Goal: Task Accomplishment & Management: Complete application form

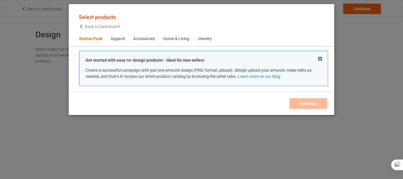
click at [320, 58] on button at bounding box center [320, 58] width 3 height 3
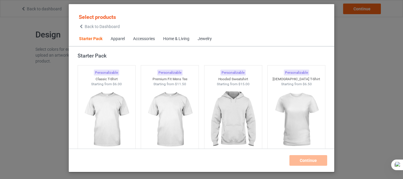
scroll to position [19, 0]
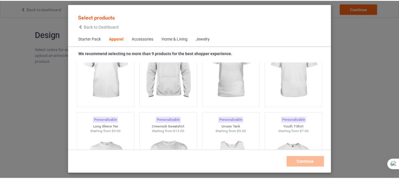
scroll to position [452, 0]
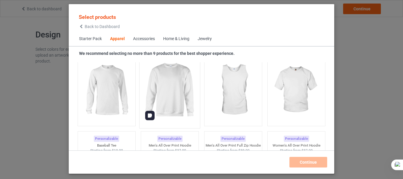
click at [179, 74] on img at bounding box center [170, 90] width 56 height 69
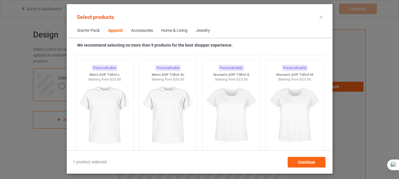
scroll to position [1019, 0]
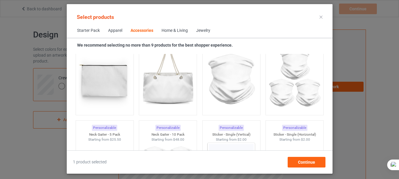
scroll to position [1952, 0]
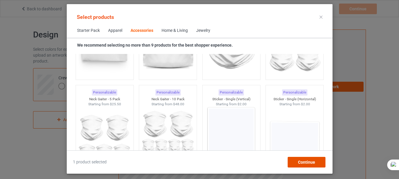
click at [307, 164] on span "Continue" at bounding box center [306, 162] width 17 height 5
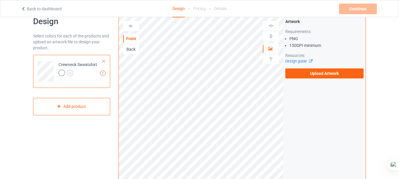
scroll to position [12, 0]
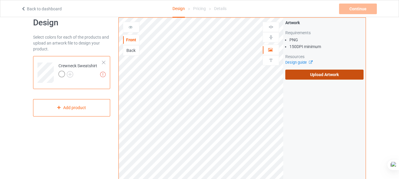
click at [303, 75] on label "Upload Artwork" at bounding box center [324, 75] width 78 height 10
click at [0, 0] on input "Upload Artwork" at bounding box center [0, 0] width 0 height 0
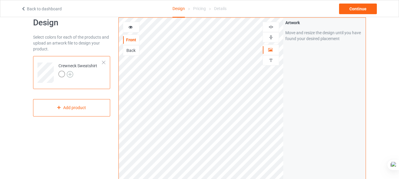
click at [70, 74] on img at bounding box center [70, 74] width 6 height 6
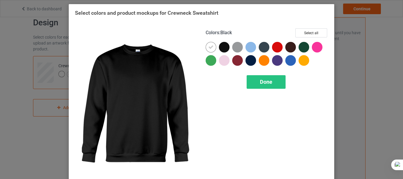
click at [223, 48] on div at bounding box center [224, 47] width 11 height 11
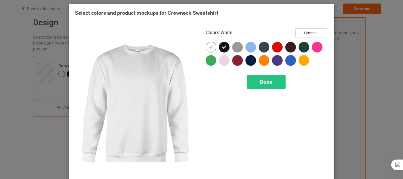
click at [210, 48] on icon at bounding box center [210, 47] width 5 height 5
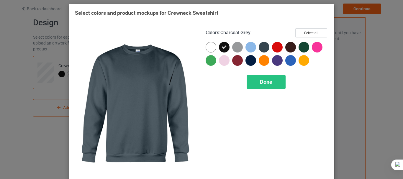
click at [263, 48] on div at bounding box center [264, 47] width 11 height 11
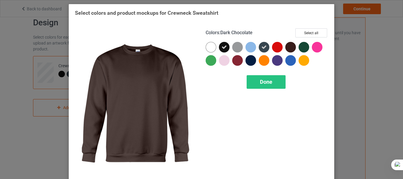
click at [292, 49] on div at bounding box center [290, 47] width 11 height 11
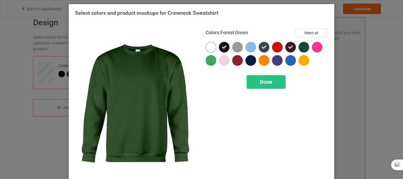
click at [303, 49] on div at bounding box center [304, 47] width 11 height 11
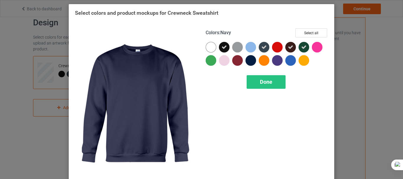
click at [248, 60] on div at bounding box center [251, 60] width 11 height 11
click at [263, 84] on span "Done" at bounding box center [266, 82] width 12 height 6
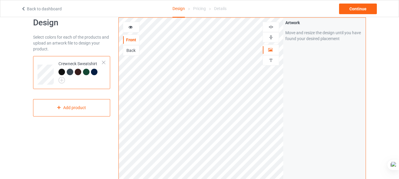
click at [61, 70] on div at bounding box center [61, 72] width 6 height 6
click at [69, 72] on div at bounding box center [70, 72] width 6 height 6
click at [80, 73] on div at bounding box center [78, 72] width 6 height 6
click at [270, 50] on icon at bounding box center [270, 49] width 5 height 4
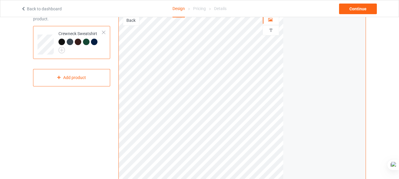
scroll to position [40, 0]
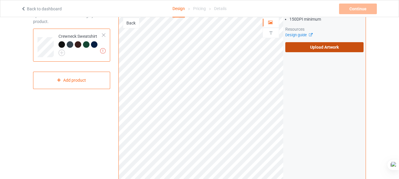
click at [341, 48] on label "Upload Artwork" at bounding box center [324, 47] width 78 height 10
click at [0, 0] on input "Upload Artwork" at bounding box center [0, 0] width 0 height 0
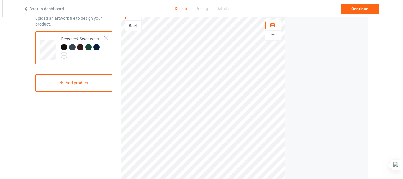
scroll to position [36, 0]
click at [62, 55] on img at bounding box center [61, 56] width 6 height 6
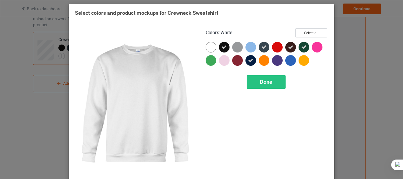
click at [207, 50] on div at bounding box center [211, 47] width 11 height 11
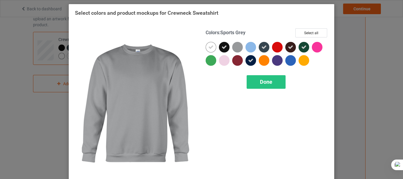
click at [234, 46] on div at bounding box center [237, 47] width 11 height 11
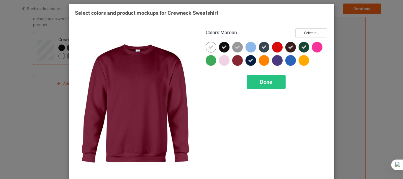
click at [235, 61] on div at bounding box center [237, 60] width 11 height 11
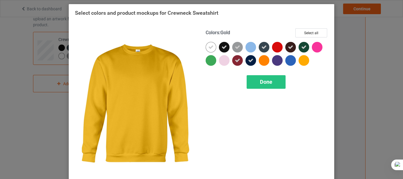
click at [306, 61] on div at bounding box center [304, 60] width 11 height 11
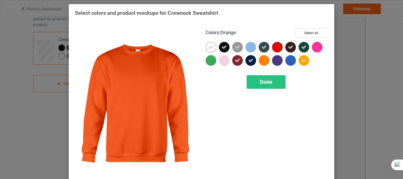
click at [264, 61] on div at bounding box center [264, 60] width 11 height 11
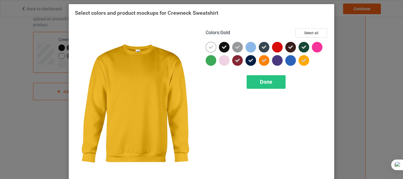
click at [304, 59] on icon at bounding box center [303, 60] width 5 height 5
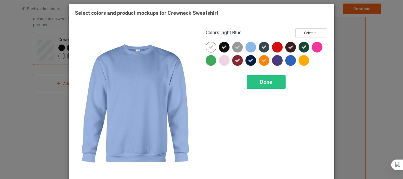
click at [249, 49] on div at bounding box center [251, 47] width 11 height 11
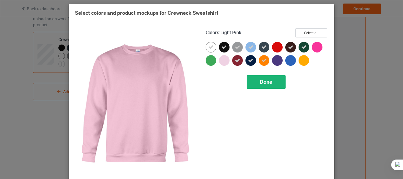
click at [260, 81] on span "Done" at bounding box center [266, 82] width 12 height 6
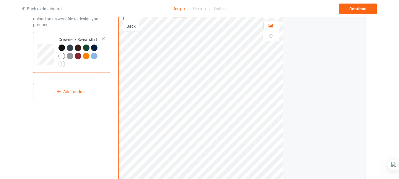
click at [61, 55] on div at bounding box center [61, 56] width 6 height 6
click at [70, 55] on div at bounding box center [70, 56] width 6 height 6
click at [79, 55] on div at bounding box center [78, 56] width 6 height 6
click at [87, 56] on div at bounding box center [86, 56] width 6 height 6
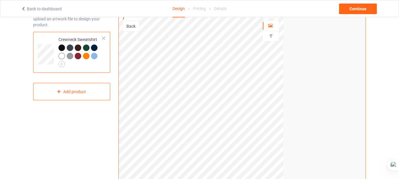
click at [93, 57] on div at bounding box center [94, 56] width 6 height 6
click at [95, 57] on div at bounding box center [94, 56] width 6 height 6
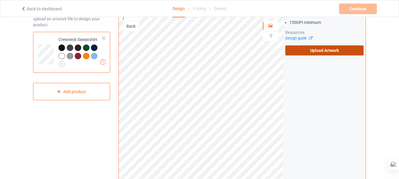
click at [325, 51] on label "Upload Artwork" at bounding box center [324, 50] width 78 height 10
click at [0, 0] on input "Upload Artwork" at bounding box center [0, 0] width 0 height 0
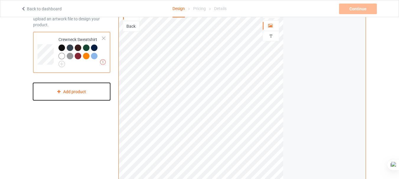
click at [67, 91] on div "Add product" at bounding box center [71, 91] width 77 height 17
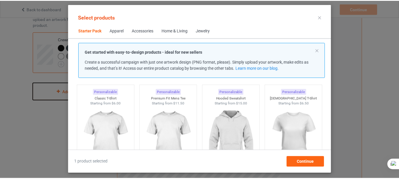
scroll to position [31, 0]
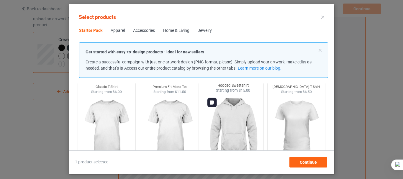
click at [238, 129] on img at bounding box center [233, 127] width 56 height 69
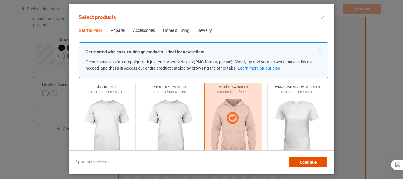
click at [305, 162] on span "Continue" at bounding box center [308, 162] width 17 height 5
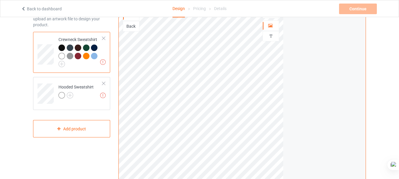
click at [62, 47] on div at bounding box center [61, 48] width 6 height 6
click at [71, 47] on div at bounding box center [70, 48] width 6 height 6
click at [62, 96] on div at bounding box center [61, 95] width 6 height 6
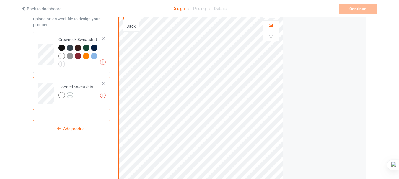
click at [69, 95] on img at bounding box center [70, 95] width 6 height 6
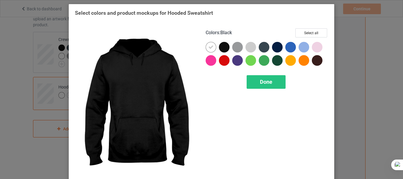
click at [226, 46] on div at bounding box center [224, 47] width 11 height 11
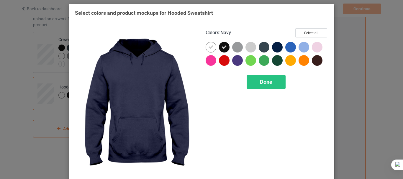
click at [278, 46] on div at bounding box center [277, 47] width 11 height 11
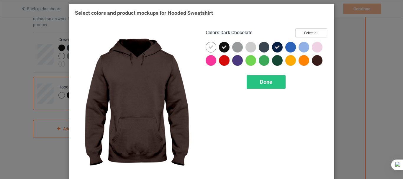
click at [318, 58] on div at bounding box center [317, 60] width 11 height 11
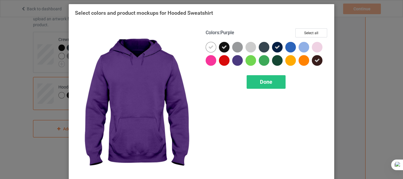
click at [233, 62] on div at bounding box center [237, 60] width 11 height 11
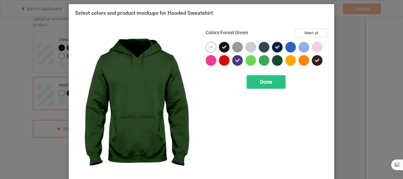
click at [280, 62] on div at bounding box center [277, 60] width 11 height 11
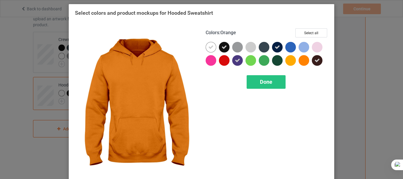
click at [303, 61] on div at bounding box center [304, 60] width 11 height 11
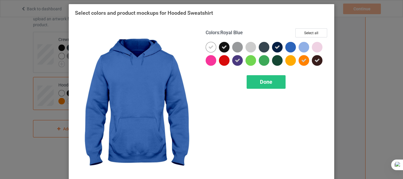
click at [286, 48] on div at bounding box center [290, 47] width 11 height 11
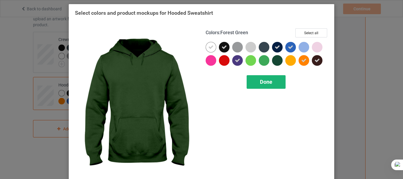
click at [267, 85] on span "Done" at bounding box center [266, 82] width 12 height 6
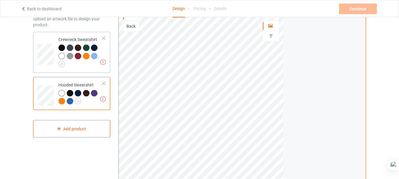
click at [61, 48] on div at bounding box center [61, 48] width 6 height 6
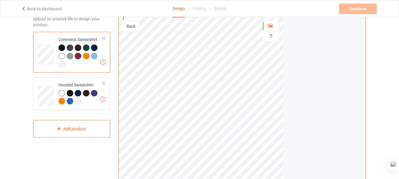
click at [73, 48] on div at bounding box center [70, 48] width 6 height 6
click at [79, 48] on div at bounding box center [78, 48] width 6 height 6
click at [87, 48] on div at bounding box center [86, 48] width 6 height 6
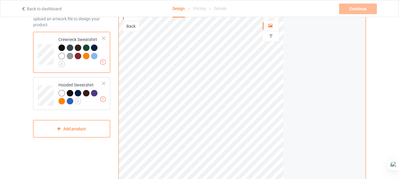
click at [79, 48] on div at bounding box center [78, 48] width 6 height 6
click at [88, 47] on div at bounding box center [86, 48] width 6 height 6
click at [97, 47] on div at bounding box center [94, 48] width 6 height 6
click at [60, 57] on div at bounding box center [61, 56] width 6 height 6
click at [63, 65] on img at bounding box center [61, 64] width 6 height 6
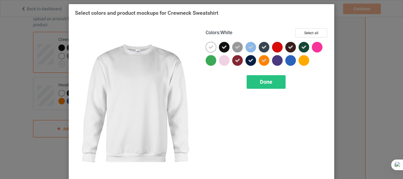
click at [210, 49] on icon at bounding box center [210, 47] width 5 height 5
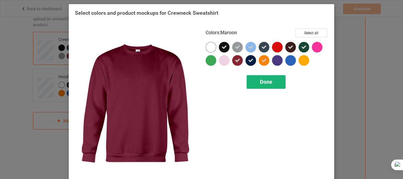
click at [260, 78] on div "Done" at bounding box center [266, 82] width 39 height 14
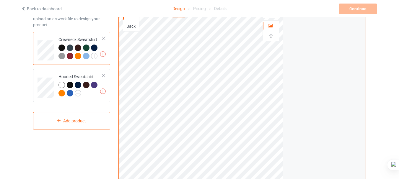
click at [62, 55] on div at bounding box center [61, 56] width 6 height 6
click at [95, 56] on img at bounding box center [94, 56] width 6 height 6
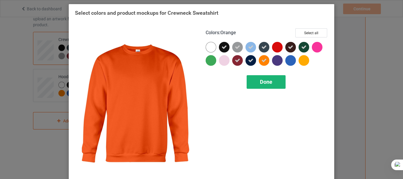
click at [260, 82] on span "Done" at bounding box center [266, 82] width 12 height 6
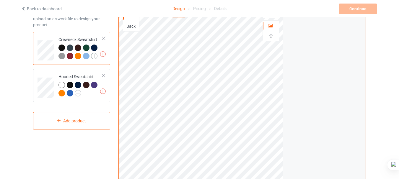
click at [95, 56] on img at bounding box center [94, 56] width 6 height 6
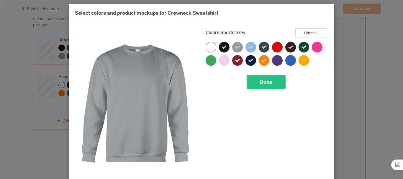
click at [237, 48] on icon at bounding box center [237, 47] width 5 height 5
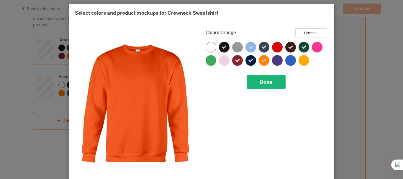
click at [268, 80] on span "Done" at bounding box center [266, 82] width 12 height 6
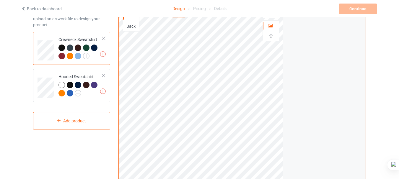
click at [63, 55] on div at bounding box center [61, 56] width 6 height 6
click at [62, 55] on div at bounding box center [61, 56] width 6 height 6
click at [70, 56] on div at bounding box center [70, 56] width 6 height 6
click at [77, 57] on div at bounding box center [78, 56] width 6 height 6
click at [63, 85] on div at bounding box center [61, 85] width 6 height 6
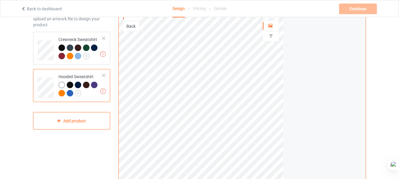
click at [70, 83] on div at bounding box center [70, 85] width 6 height 6
click at [80, 85] on div at bounding box center [78, 85] width 6 height 6
click at [79, 85] on div at bounding box center [78, 85] width 6 height 6
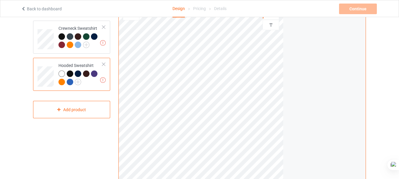
scroll to position [45, 0]
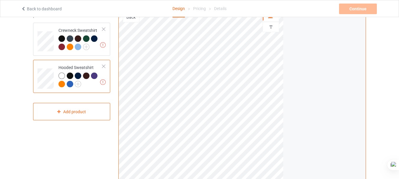
click at [94, 77] on div at bounding box center [94, 76] width 6 height 6
click at [62, 84] on div at bounding box center [61, 84] width 6 height 6
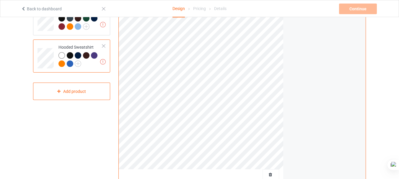
scroll to position [74, 0]
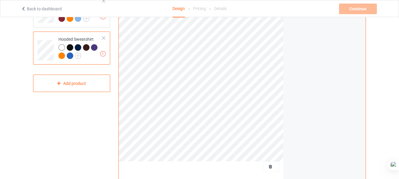
click at [70, 56] on div at bounding box center [70, 56] width 6 height 6
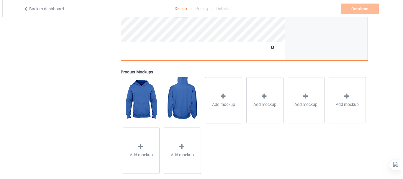
scroll to position [195, 0]
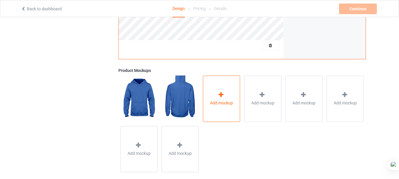
click at [224, 93] on icon at bounding box center [220, 95] width 7 height 6
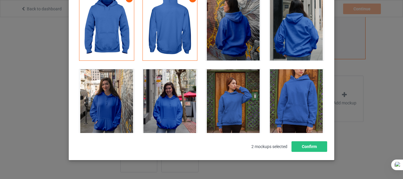
scroll to position [69, 0]
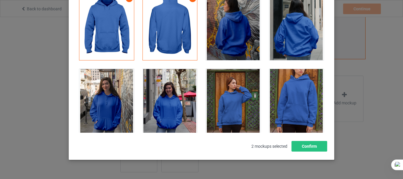
click at [285, 99] on div at bounding box center [297, 102] width 55 height 66
click at [170, 95] on div at bounding box center [170, 102] width 55 height 66
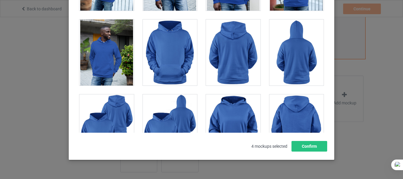
scroll to position [673, 0]
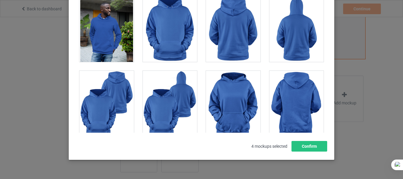
click at [166, 49] on div at bounding box center [170, 29] width 55 height 66
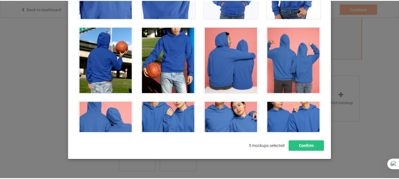
scroll to position [2090, 0]
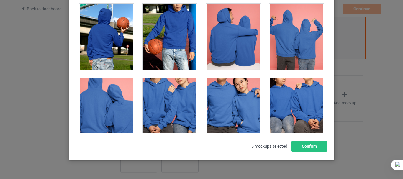
click at [155, 41] on div at bounding box center [170, 37] width 55 height 66
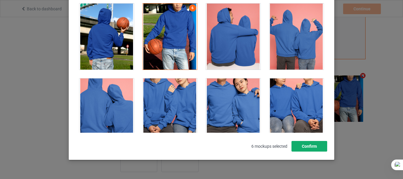
click at [308, 147] on button "Confirm" at bounding box center [310, 146] width 36 height 11
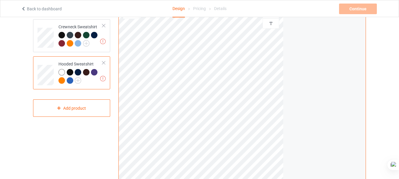
scroll to position [26, 0]
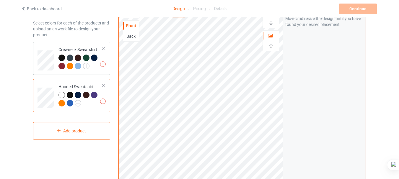
click at [55, 47] on td "Artwork resolution lower than 150 DPI may result in bad print Crewneck Sweatshi…" at bounding box center [80, 58] width 50 height 28
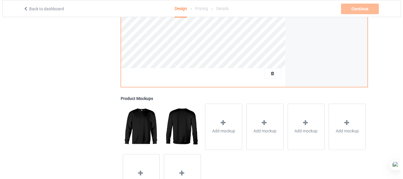
scroll to position [203, 0]
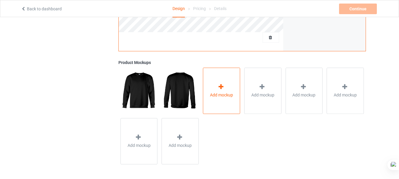
click at [207, 93] on div "Add mockup" at bounding box center [221, 91] width 37 height 46
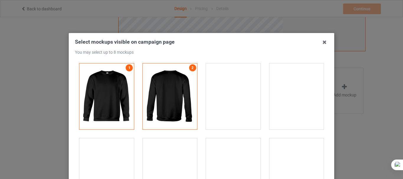
click at [288, 93] on div at bounding box center [297, 96] width 55 height 66
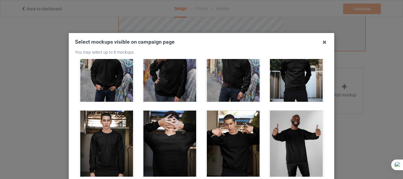
scroll to position [137, 0]
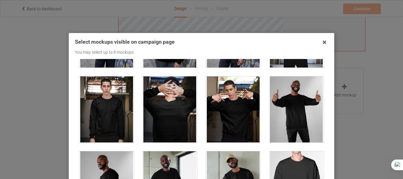
click at [225, 89] on div at bounding box center [233, 109] width 55 height 66
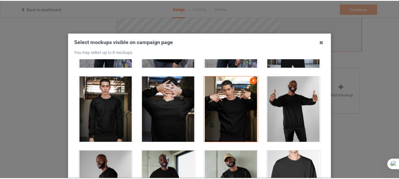
scroll to position [83, 0]
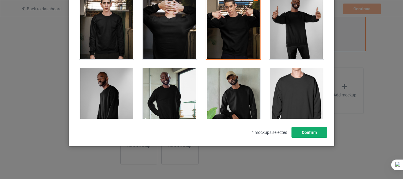
click at [306, 136] on button "Confirm" at bounding box center [310, 132] width 36 height 11
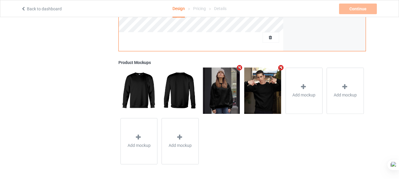
scroll to position [0, 0]
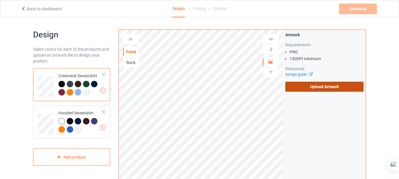
click at [317, 87] on label "Upload Artwork" at bounding box center [324, 87] width 78 height 10
click at [0, 0] on input "Upload Artwork" at bounding box center [0, 0] width 0 height 0
click at [306, 90] on label "Upload Artwork" at bounding box center [324, 87] width 78 height 10
click at [0, 0] on input "Upload Artwork" at bounding box center [0, 0] width 0 height 0
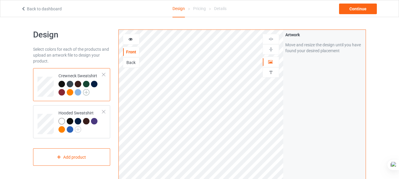
click at [87, 90] on img at bounding box center [86, 92] width 6 height 6
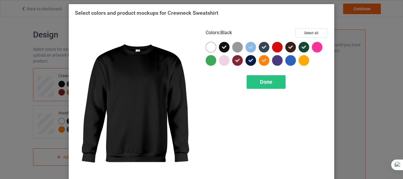
click at [222, 45] on icon at bounding box center [224, 47] width 5 height 5
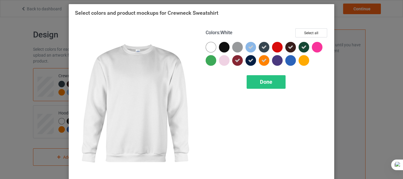
click at [211, 46] on div at bounding box center [211, 47] width 11 height 11
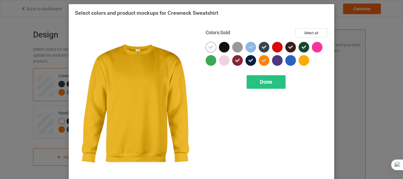
click at [302, 57] on div at bounding box center [304, 60] width 11 height 11
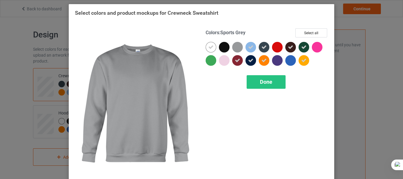
click at [237, 45] on div at bounding box center [237, 47] width 11 height 11
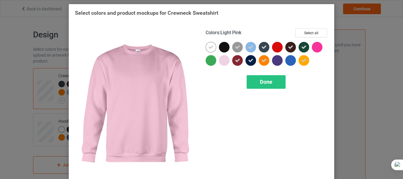
click at [221, 58] on div at bounding box center [224, 60] width 11 height 11
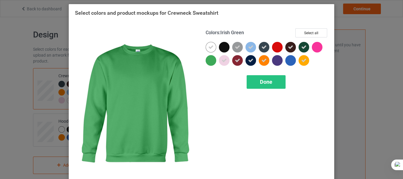
click at [209, 60] on div at bounding box center [211, 60] width 11 height 11
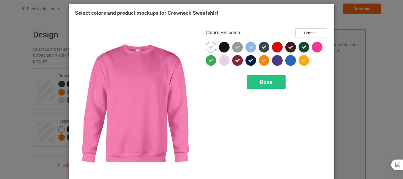
click at [319, 46] on div at bounding box center [317, 47] width 11 height 11
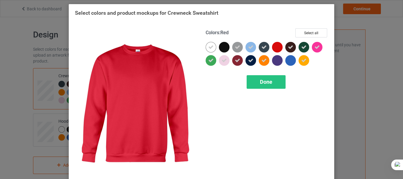
click at [277, 47] on div at bounding box center [277, 47] width 11 height 11
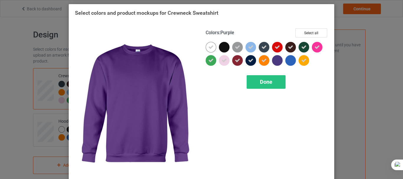
click at [275, 61] on div at bounding box center [277, 60] width 11 height 11
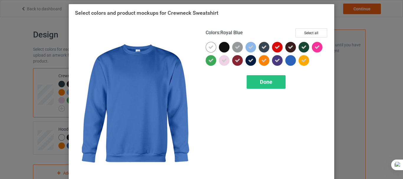
click at [287, 62] on div at bounding box center [290, 60] width 11 height 11
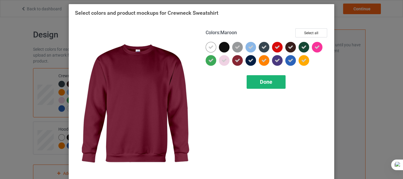
click at [268, 83] on span "Done" at bounding box center [266, 82] width 12 height 6
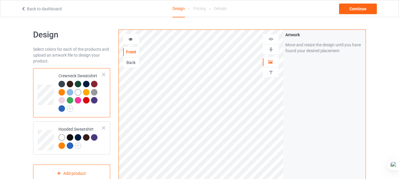
click at [61, 82] on div at bounding box center [61, 84] width 6 height 6
drag, startPoint x: 61, startPoint y: 82, endPoint x: 42, endPoint y: 79, distance: 18.6
click at [42, 79] on td at bounding box center [46, 93] width 18 height 45
click at [70, 107] on img at bounding box center [70, 108] width 6 height 6
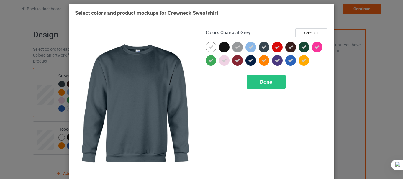
click at [262, 47] on icon at bounding box center [264, 47] width 5 height 5
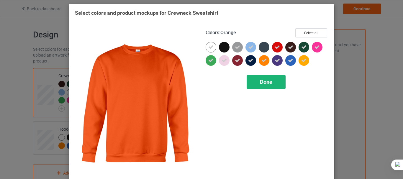
click at [260, 83] on span "Done" at bounding box center [266, 82] width 12 height 6
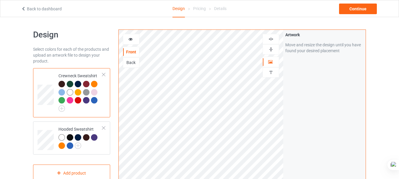
click at [95, 99] on div at bounding box center [94, 100] width 6 height 6
click at [93, 100] on div at bounding box center [94, 100] width 6 height 6
click at [70, 99] on div at bounding box center [70, 100] width 6 height 6
click at [62, 84] on div at bounding box center [61, 84] width 6 height 6
click at [63, 110] on img at bounding box center [61, 108] width 6 height 6
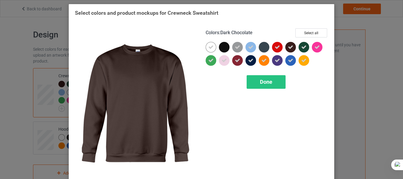
click at [290, 45] on icon at bounding box center [290, 47] width 5 height 5
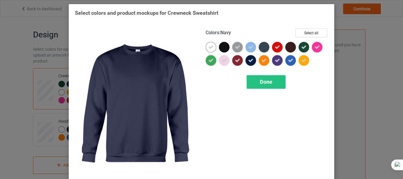
click at [251, 61] on icon at bounding box center [250, 60] width 5 height 5
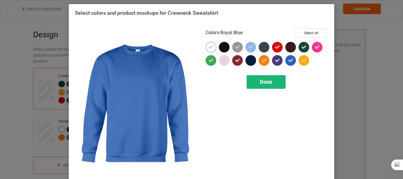
click at [269, 80] on span "Done" at bounding box center [266, 82] width 12 height 6
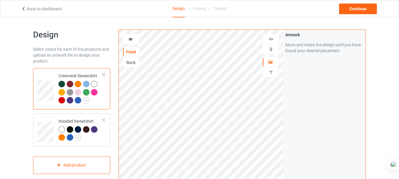
click at [61, 83] on div at bounding box center [61, 84] width 6 height 6
click at [87, 99] on img at bounding box center [86, 100] width 6 height 6
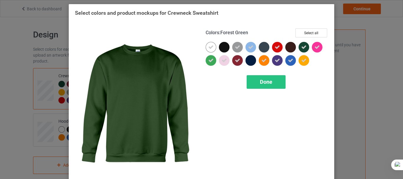
click at [302, 47] on icon at bounding box center [303, 47] width 5 height 5
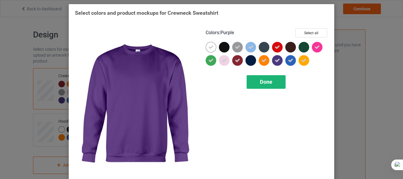
click at [262, 81] on span "Done" at bounding box center [266, 82] width 12 height 6
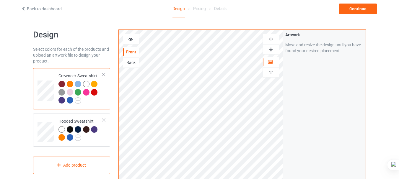
click at [71, 82] on div at bounding box center [70, 84] width 6 height 6
click at [80, 83] on div at bounding box center [78, 84] width 6 height 6
click at [87, 84] on div at bounding box center [86, 84] width 6 height 6
click at [95, 83] on div at bounding box center [94, 84] width 6 height 6
click at [61, 90] on div at bounding box center [61, 92] width 6 height 6
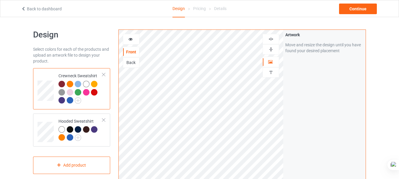
click at [70, 92] on div at bounding box center [70, 92] width 6 height 6
click at [61, 92] on div at bounding box center [61, 92] width 6 height 6
click at [80, 99] on img at bounding box center [78, 100] width 6 height 6
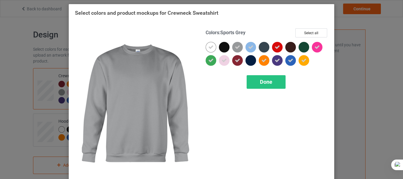
click at [235, 47] on icon at bounding box center [237, 47] width 5 height 5
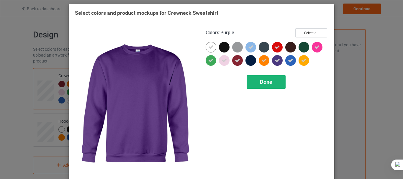
click at [273, 79] on div "Done" at bounding box center [266, 82] width 39 height 14
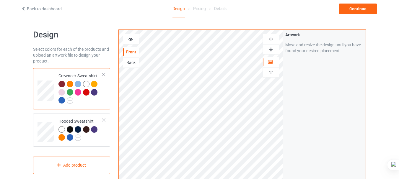
click at [71, 90] on div at bounding box center [70, 92] width 6 height 6
click at [70, 99] on img at bounding box center [70, 100] width 6 height 6
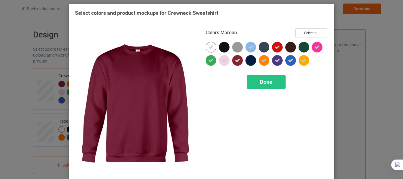
click at [235, 60] on icon at bounding box center [237, 60] width 5 height 5
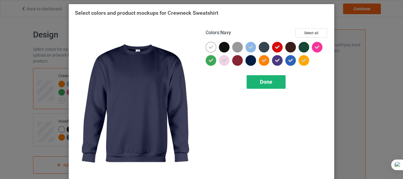
click at [266, 81] on span "Done" at bounding box center [266, 82] width 12 height 6
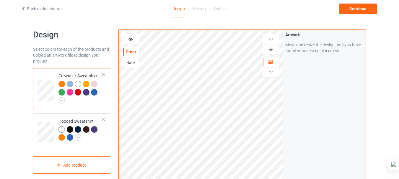
click at [70, 93] on div at bounding box center [70, 92] width 6 height 6
click at [80, 93] on div at bounding box center [78, 92] width 6 height 6
click at [61, 100] on img at bounding box center [61, 100] width 6 height 6
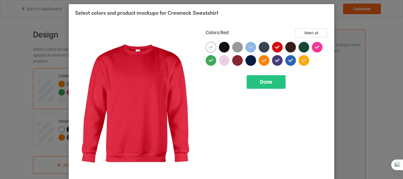
click at [277, 48] on icon at bounding box center [277, 47] width 5 height 5
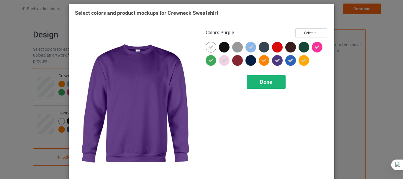
click at [262, 81] on span "Done" at bounding box center [266, 82] width 12 height 6
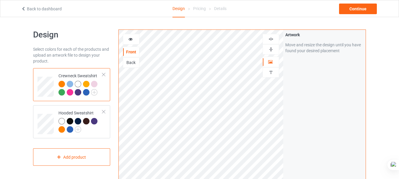
click at [77, 93] on div at bounding box center [78, 92] width 6 height 6
click at [89, 92] on div at bounding box center [86, 92] width 6 height 6
click at [61, 122] on div at bounding box center [61, 121] width 6 height 6
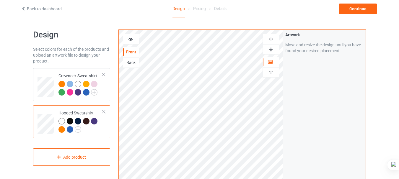
click at [68, 120] on div at bounding box center [70, 121] width 6 height 6
click at [78, 130] on img at bounding box center [78, 129] width 6 height 6
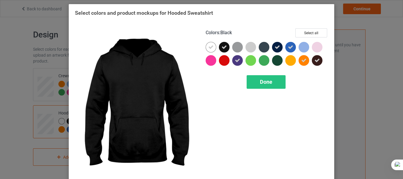
click at [222, 44] on div at bounding box center [224, 47] width 11 height 11
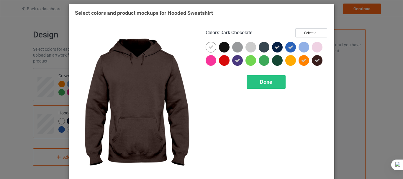
click at [320, 60] on div at bounding box center [317, 60] width 11 height 11
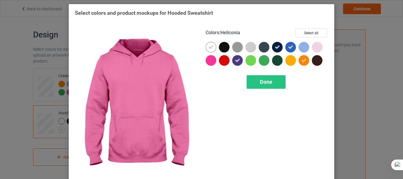
click at [210, 58] on div at bounding box center [211, 60] width 11 height 11
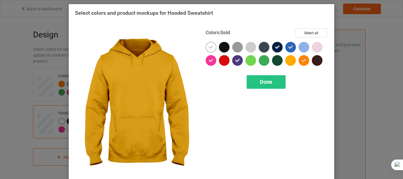
click at [290, 62] on div at bounding box center [290, 60] width 11 height 11
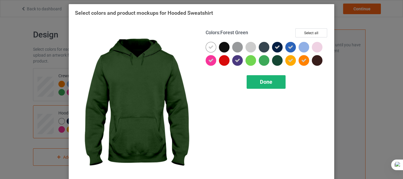
click at [261, 84] on span "Done" at bounding box center [266, 82] width 12 height 6
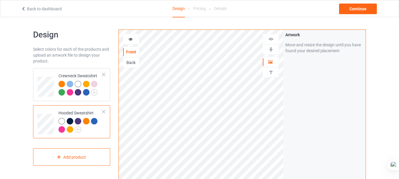
click at [71, 121] on div at bounding box center [70, 121] width 6 height 6
click at [79, 132] on img at bounding box center [78, 129] width 6 height 6
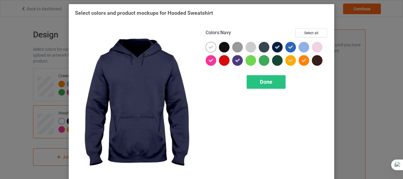
click at [275, 47] on icon at bounding box center [277, 47] width 5 height 5
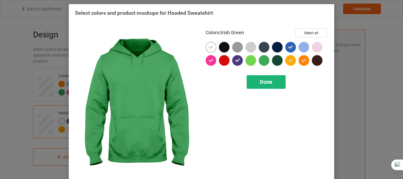
click at [264, 81] on span "Done" at bounding box center [266, 82] width 12 height 6
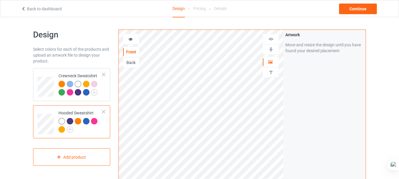
click at [70, 121] on div at bounding box center [70, 121] width 6 height 6
click at [77, 121] on div at bounding box center [78, 121] width 6 height 6
click at [87, 121] on div at bounding box center [86, 121] width 6 height 6
click at [95, 122] on div at bounding box center [94, 121] width 6 height 6
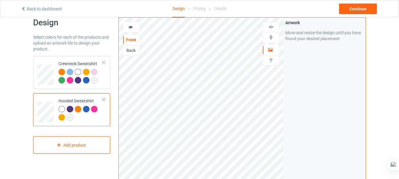
scroll to position [12, 0]
click at [95, 109] on div at bounding box center [94, 110] width 6 height 6
click at [62, 115] on div at bounding box center [61, 118] width 6 height 6
click at [96, 109] on div at bounding box center [94, 110] width 6 height 6
click at [68, 118] on img at bounding box center [70, 118] width 6 height 6
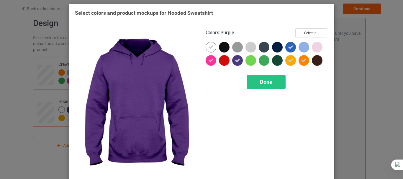
click at [237, 61] on icon at bounding box center [237, 60] width 5 height 5
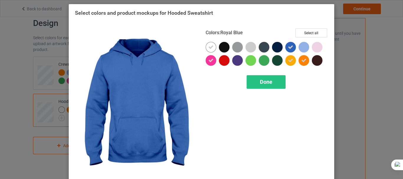
click at [290, 50] on div at bounding box center [290, 47] width 11 height 11
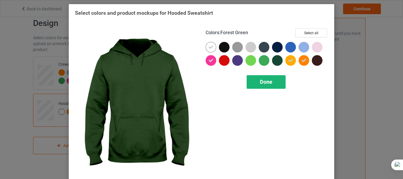
click at [260, 79] on div "Done" at bounding box center [266, 82] width 39 height 14
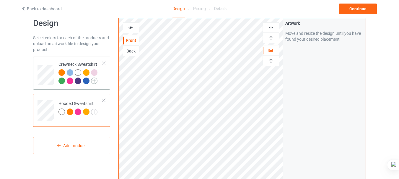
click at [96, 82] on img at bounding box center [94, 81] width 6 height 6
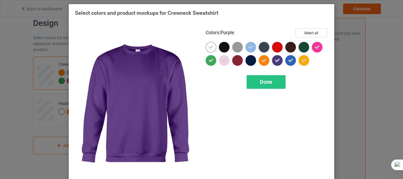
click at [275, 61] on icon at bounding box center [277, 60] width 5 height 5
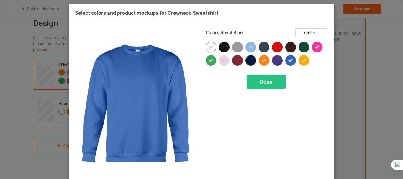
click at [293, 63] on div at bounding box center [290, 60] width 11 height 11
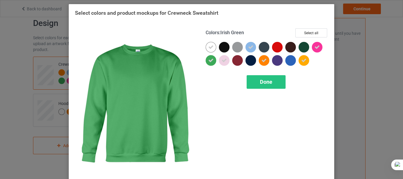
click at [209, 61] on icon at bounding box center [210, 60] width 5 height 5
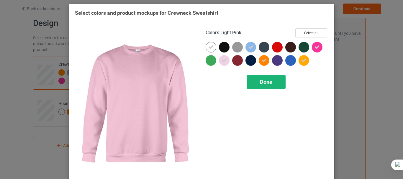
click at [262, 82] on span "Done" at bounding box center [266, 82] width 12 height 6
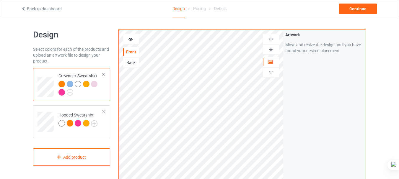
click at [95, 84] on div at bounding box center [94, 84] width 6 height 6
click at [71, 90] on img at bounding box center [70, 92] width 6 height 6
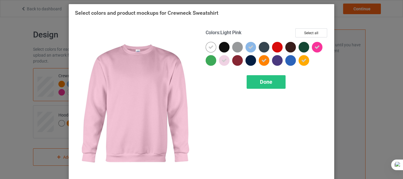
click at [225, 60] on div at bounding box center [224, 60] width 11 height 11
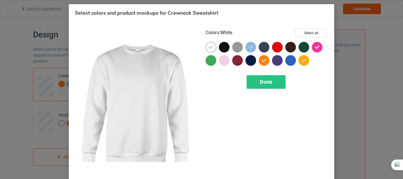
click at [208, 47] on icon at bounding box center [210, 47] width 5 height 5
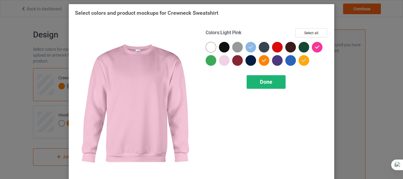
click at [260, 80] on span "Done" at bounding box center [266, 82] width 12 height 6
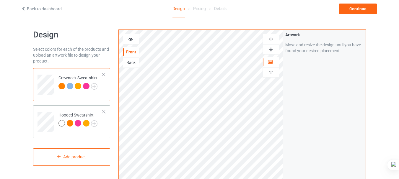
click at [102, 112] on div at bounding box center [104, 112] width 4 height 4
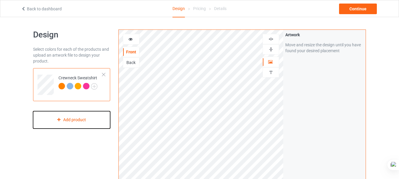
click at [85, 120] on div "Add product" at bounding box center [71, 119] width 77 height 17
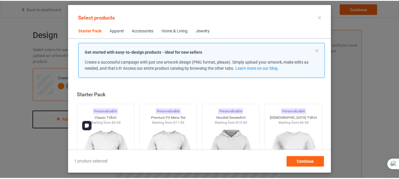
scroll to position [8, 0]
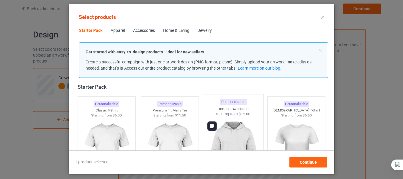
click at [238, 129] on img at bounding box center [233, 151] width 56 height 69
click at [302, 160] on span "Continue" at bounding box center [308, 162] width 17 height 5
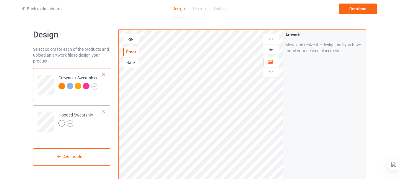
click at [67, 123] on img at bounding box center [70, 123] width 6 height 6
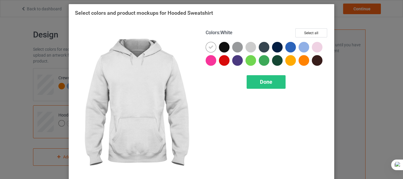
click at [208, 46] on icon at bounding box center [210, 47] width 5 height 5
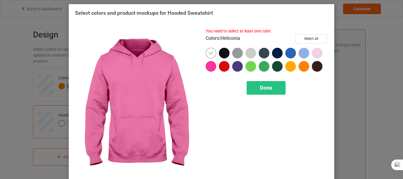
click at [210, 66] on div at bounding box center [211, 66] width 11 height 11
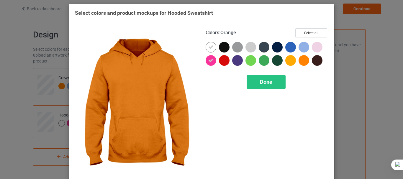
click at [303, 60] on div at bounding box center [304, 60] width 11 height 11
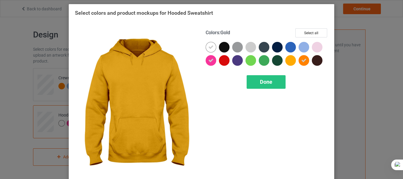
click at [291, 60] on div at bounding box center [290, 60] width 11 height 11
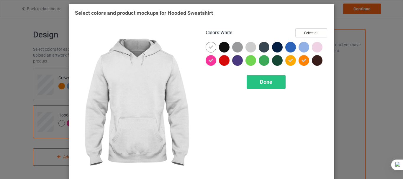
click at [208, 46] on icon at bounding box center [210, 47] width 5 height 5
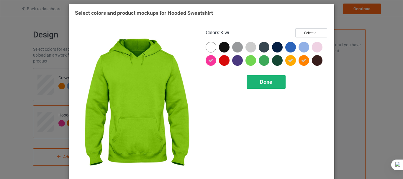
click at [260, 81] on span "Done" at bounding box center [266, 82] width 12 height 6
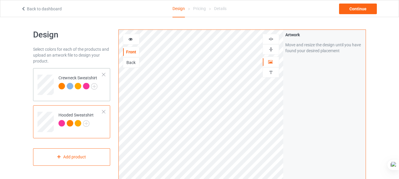
click at [78, 92] on td "Crewneck Sweatshirt" at bounding box center [80, 83] width 50 height 25
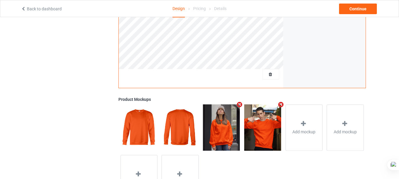
scroll to position [168, 0]
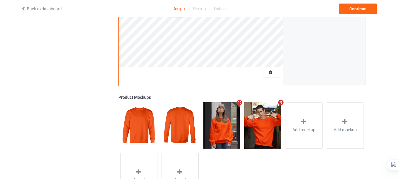
click at [280, 103] on icon "Remove mockup" at bounding box center [280, 102] width 7 height 6
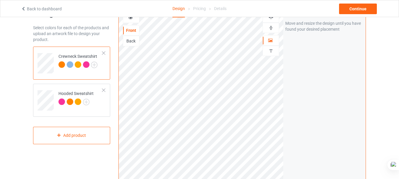
scroll to position [14, 0]
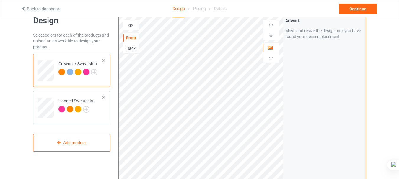
click at [73, 98] on div "Hooded Sweatshirt" at bounding box center [75, 105] width 35 height 14
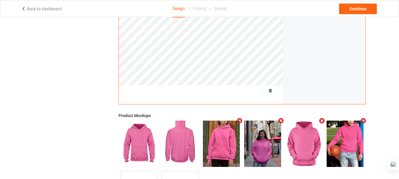
scroll to position [203, 0]
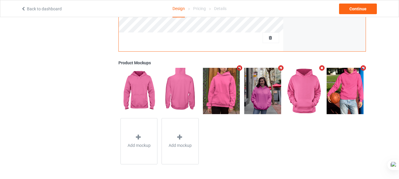
click at [364, 66] on icon "Remove mockup" at bounding box center [363, 68] width 7 height 6
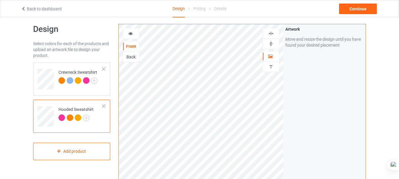
scroll to position [4, 0]
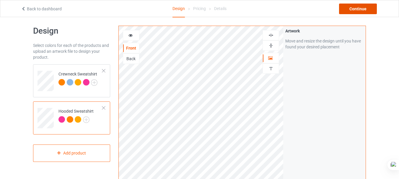
click at [357, 9] on div "Continue" at bounding box center [358, 9] width 38 height 11
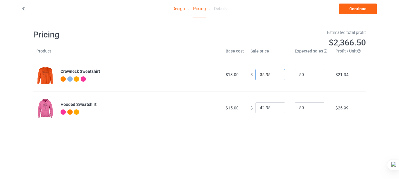
drag, startPoint x: 261, startPoint y: 76, endPoint x: 253, endPoint y: 76, distance: 7.7
click at [255, 76] on input "35.95" at bounding box center [270, 74] width 30 height 11
drag, startPoint x: 263, startPoint y: 75, endPoint x: 267, endPoint y: 75, distance: 3.8
click at [267, 75] on input "25.95" at bounding box center [270, 74] width 30 height 11
type input "250.00"
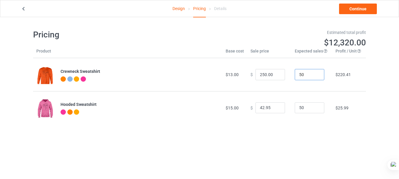
drag, startPoint x: 301, startPoint y: 74, endPoint x: 291, endPoint y: 75, distance: 9.7
click at [295, 75] on input "50" at bounding box center [310, 74] width 30 height 11
type input "20"
click at [259, 74] on input "250.00" at bounding box center [270, 74] width 30 height 11
type input "200.00"
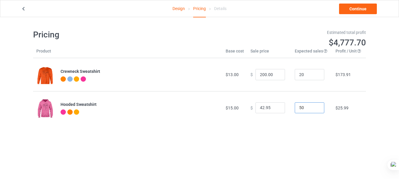
drag, startPoint x: 301, startPoint y: 108, endPoint x: 276, endPoint y: 107, distance: 25.4
click at [276, 107] on tr "Hooded Sweatshirt $15.00 $ 42.95 50 $25.99" at bounding box center [199, 107] width 333 height 33
type input "20"
drag, startPoint x: 261, startPoint y: 107, endPoint x: 252, endPoint y: 107, distance: 8.3
click at [255, 107] on input "42.95" at bounding box center [270, 107] width 30 height 11
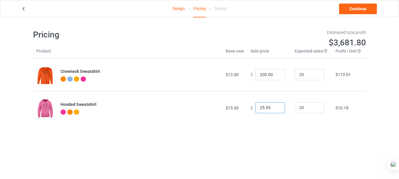
click at [265, 108] on input "25.95" at bounding box center [270, 107] width 30 height 11
drag, startPoint x: 262, startPoint y: 108, endPoint x: 280, endPoint y: 107, distance: 17.4
click at [279, 107] on input "25.95" at bounding box center [270, 107] width 30 height 11
type input "25.00"
click at [355, 12] on link "Continue" at bounding box center [358, 9] width 38 height 11
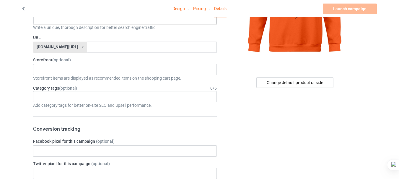
scroll to position [98, 0]
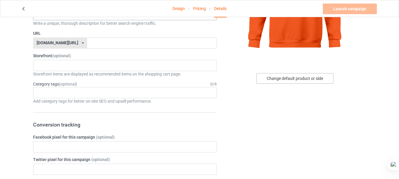
click at [302, 73] on div "Change default product or side" at bounding box center [294, 78] width 77 height 11
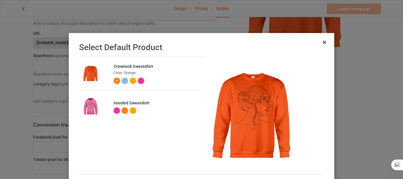
click at [122, 82] on div at bounding box center [125, 81] width 6 height 6
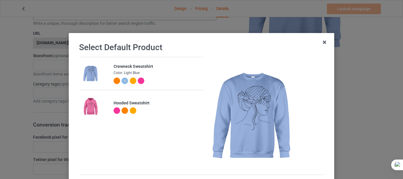
click at [130, 81] on div at bounding box center [133, 81] width 6 height 6
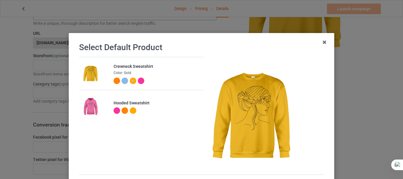
click at [138, 80] on div at bounding box center [141, 81] width 6 height 6
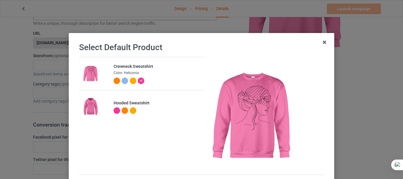
drag, startPoint x: 116, startPoint y: 113, endPoint x: 112, endPoint y: 112, distance: 3.7
click at [114, 112] on div at bounding box center [118, 111] width 8 height 8
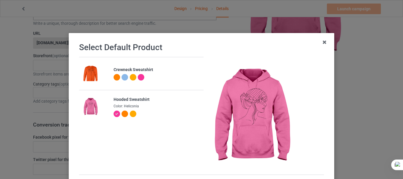
click at [115, 112] on icon at bounding box center [116, 113] width 3 height 3
click at [122, 112] on div at bounding box center [125, 114] width 6 height 6
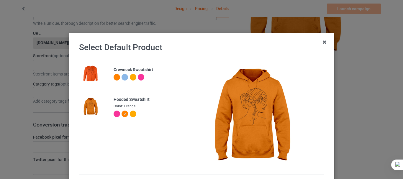
click at [130, 112] on div at bounding box center [133, 114] width 6 height 6
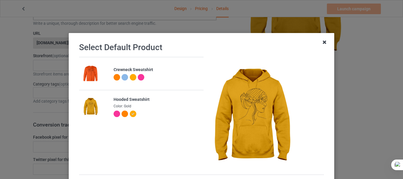
click at [326, 43] on icon at bounding box center [324, 41] width 9 height 9
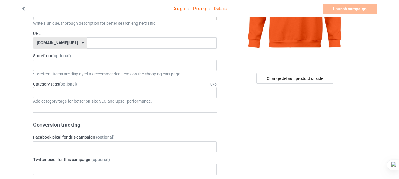
click at [203, 6] on link "Pricing" at bounding box center [199, 8] width 13 height 17
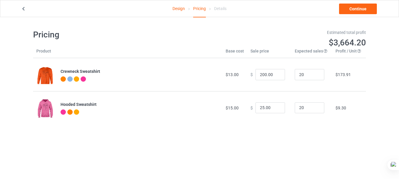
click at [174, 10] on link "Design" at bounding box center [178, 8] width 12 height 17
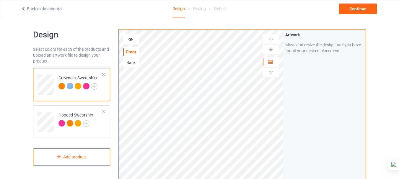
click at [103, 72] on td "Crewneck Sweatshirt" at bounding box center [80, 83] width 50 height 25
click at [41, 110] on td at bounding box center [46, 120] width 18 height 25
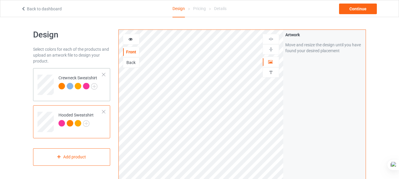
click at [71, 90] on div at bounding box center [71, 87] width 8 height 8
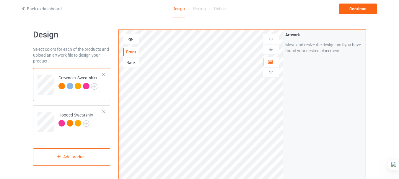
click at [102, 74] on div at bounding box center [104, 75] width 4 height 4
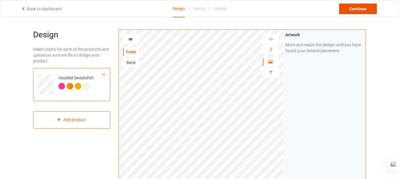
click at [344, 12] on div "Continue" at bounding box center [358, 9] width 38 height 11
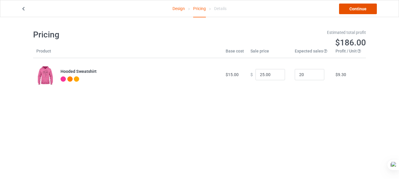
click at [365, 9] on link "Continue" at bounding box center [358, 9] width 38 height 11
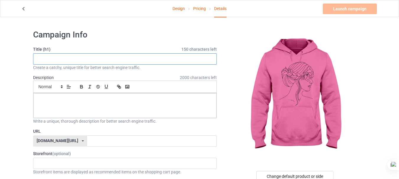
click at [79, 59] on input "text" at bounding box center [125, 58] width 184 height 11
paste input "✨ Stylish Line Art Hoodie – Elegant Woman Design ✨"
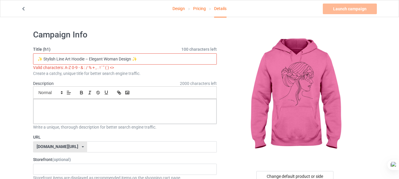
click at [87, 58] on input "✨ Stylish Line Art Hoodie – Elegant Woman Design ✨" at bounding box center [125, 58] width 184 height 11
drag, startPoint x: 132, startPoint y: 60, endPoint x: 146, endPoint y: 58, distance: 14.2
click at [146, 58] on input "✨ Stylish Line Art Hoodie - Elegant Woman Design ✨" at bounding box center [125, 58] width 184 height 11
drag, startPoint x: 43, startPoint y: 60, endPoint x: 29, endPoint y: 60, distance: 14.2
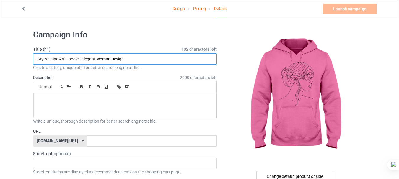
type input "Stylish Line Art Hoodie - Elegant Woman Design"
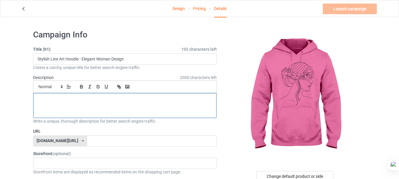
click at [122, 101] on p at bounding box center [125, 100] width 174 height 6
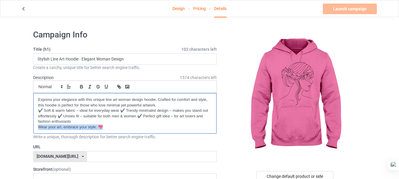
drag, startPoint x: 107, startPoint y: 130, endPoint x: 45, endPoint y: 116, distance: 63.4
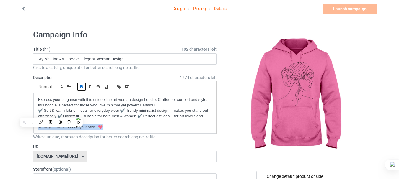
click at [83, 86] on icon "button" at bounding box center [81, 86] width 5 height 5
click at [106, 88] on icon "button" at bounding box center [106, 86] width 2 height 3
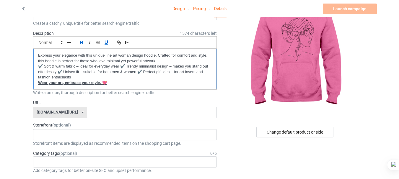
scroll to position [49, 0]
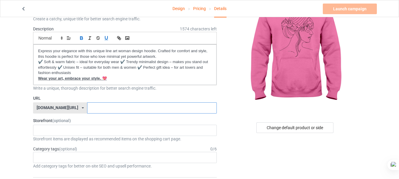
click at [116, 107] on input "text" at bounding box center [151, 107] width 129 height 11
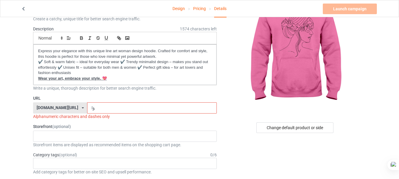
type input "ؤ"
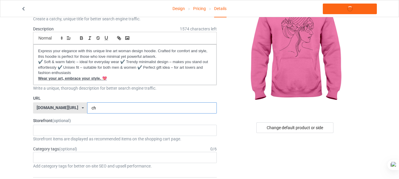
type input "c"
type input "s"
type input "g"
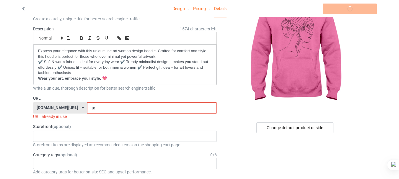
type input "t"
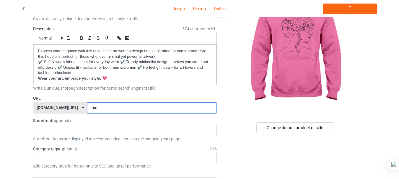
type input "m"
type input "sabirin"
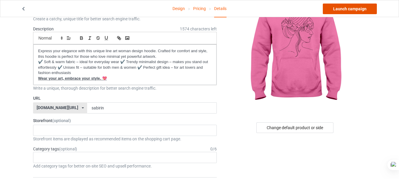
click at [363, 9] on link "Launch campaign" at bounding box center [350, 9] width 54 height 11
